Goal: Task Accomplishment & Management: Understand process/instructions

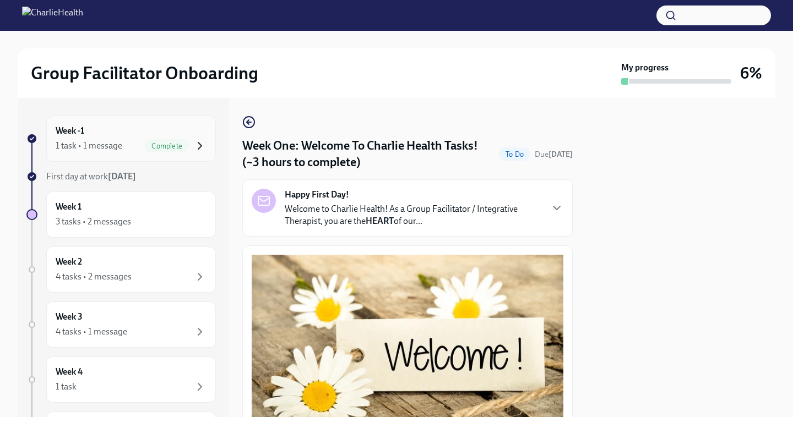
click at [204, 148] on icon "button" at bounding box center [199, 145] width 13 height 13
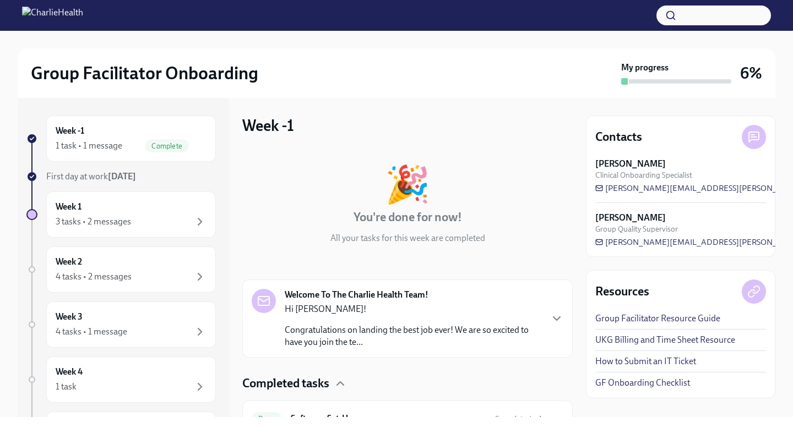
scroll to position [55, 0]
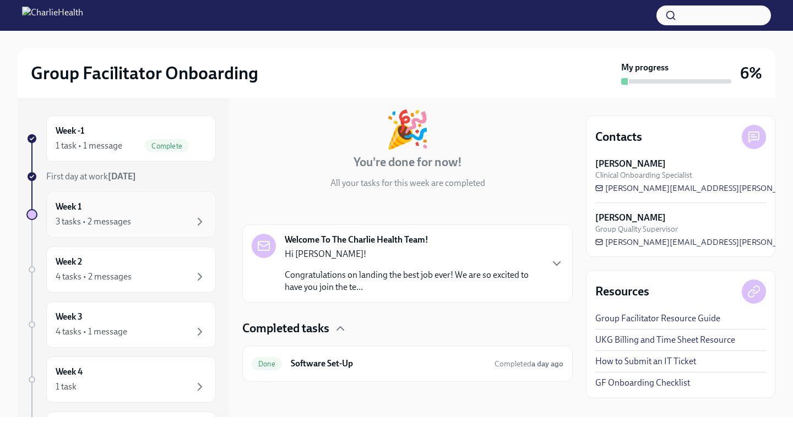
click at [187, 225] on div "3 tasks • 2 messages" at bounding box center [131, 221] width 151 height 13
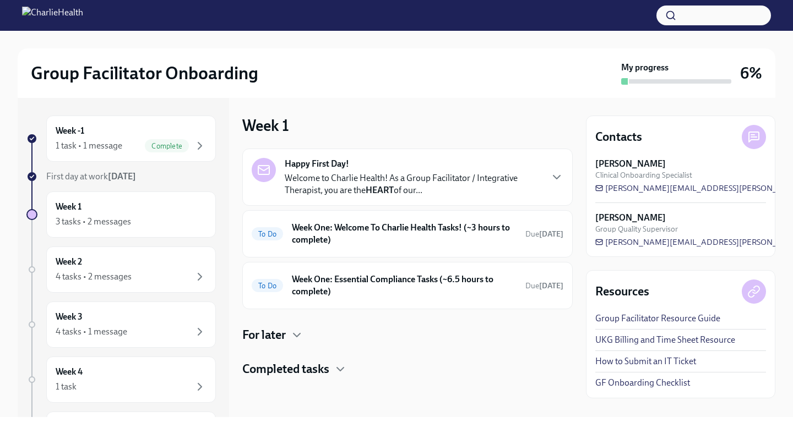
click at [323, 367] on h4 "Completed tasks" at bounding box center [285, 369] width 87 height 17
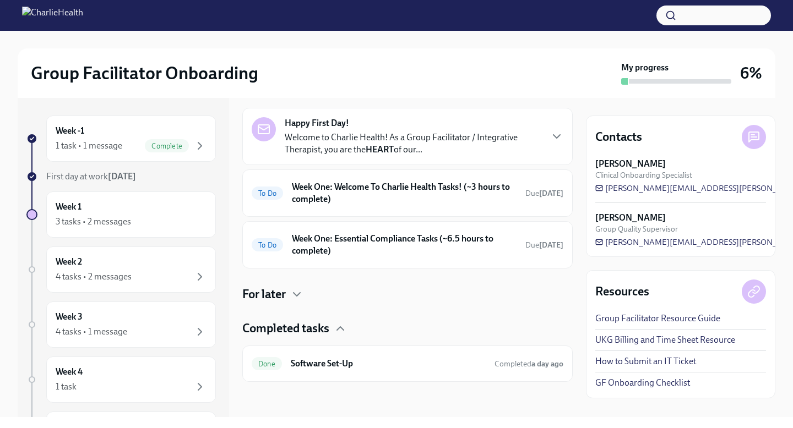
click at [516, 143] on p "Welcome to Charlie Health! As a Group Facilitator / Integrative Therapist, you …" at bounding box center [413, 144] width 257 height 24
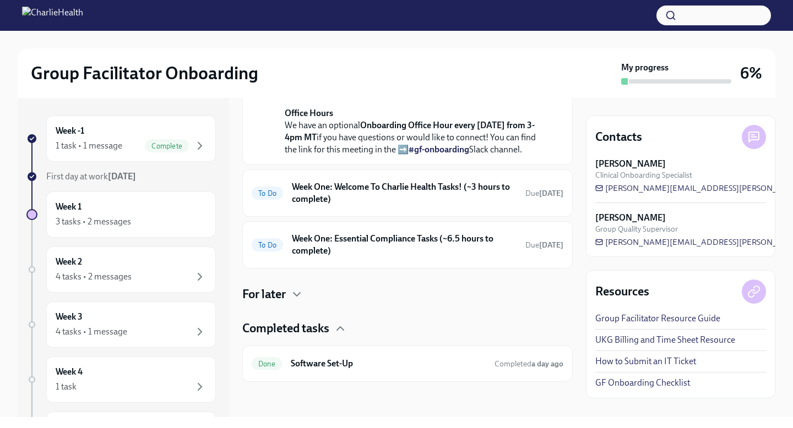
scroll to position [534, 0]
click at [466, 204] on h6 "Week One: Welcome To Charlie Health Tasks! (~3 hours to complete)" at bounding box center [404, 193] width 225 height 24
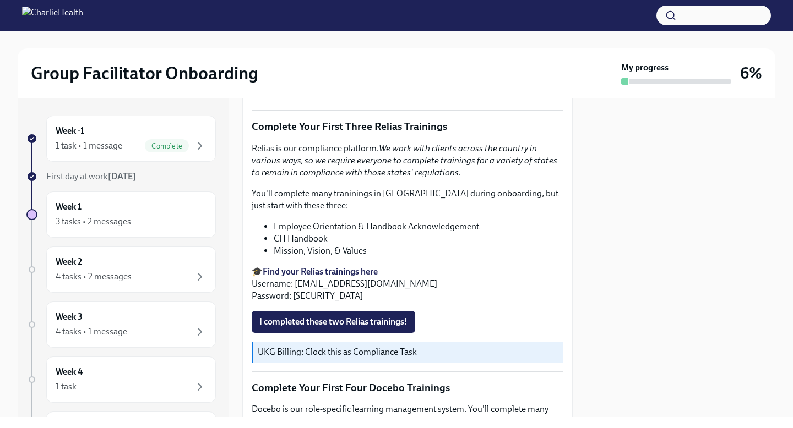
scroll to position [1159, 0]
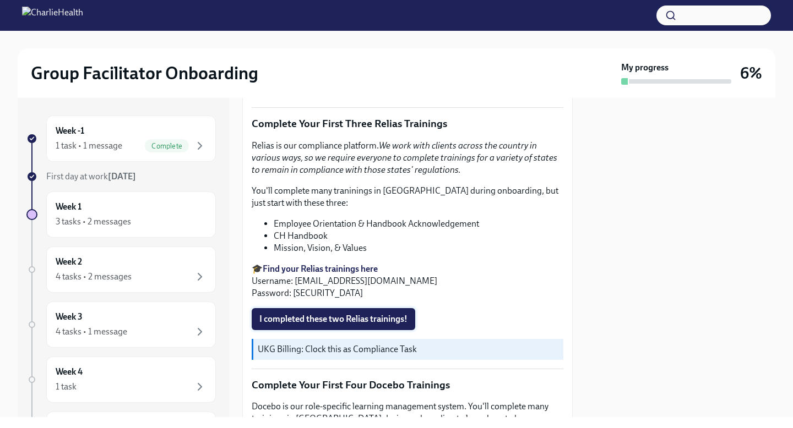
click at [338, 320] on span "I completed these two Relias trainings!" at bounding box center [333, 319] width 148 height 11
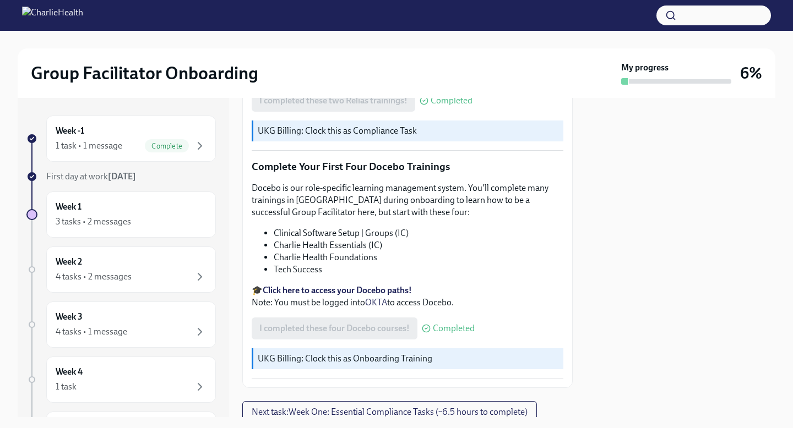
scroll to position [1419, 0]
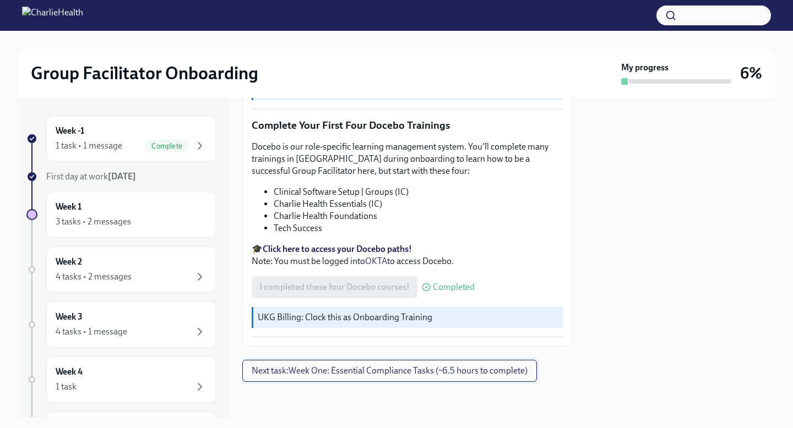
click at [369, 369] on span "Next task : Week One: Essential Compliance Tasks (~6.5 hours to complete)" at bounding box center [390, 371] width 276 height 11
